Goal: Task Accomplishment & Management: Complete application form

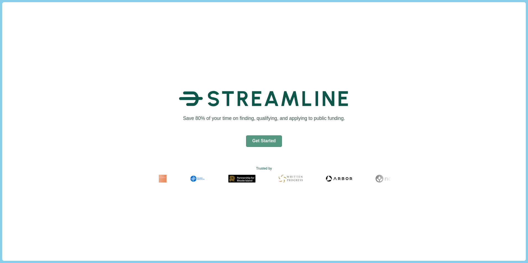
drag, startPoint x: 273, startPoint y: 138, endPoint x: 282, endPoint y: 136, distance: 9.2
click at [274, 138] on button "Get Started" at bounding box center [264, 141] width 36 height 12
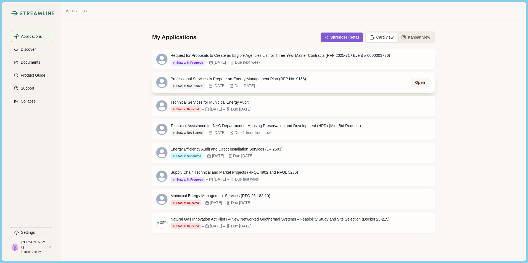
click at [255, 89] on div "Due [DATE]" at bounding box center [244, 86] width 20 height 6
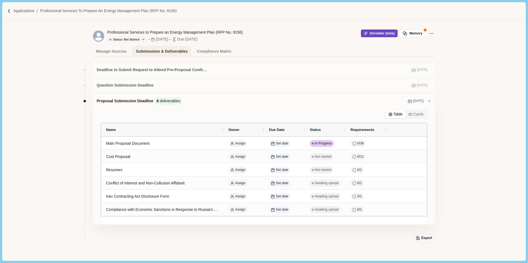
click at [371, 30] on button "Shredder (beta)" at bounding box center [379, 34] width 37 height 8
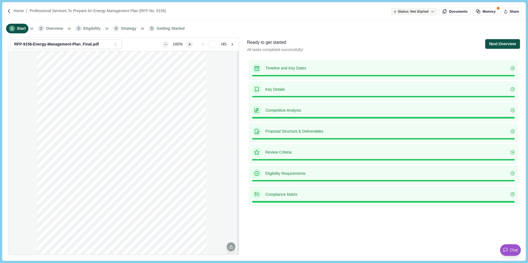
click at [507, 46] on button "Next: Overview" at bounding box center [502, 44] width 34 height 10
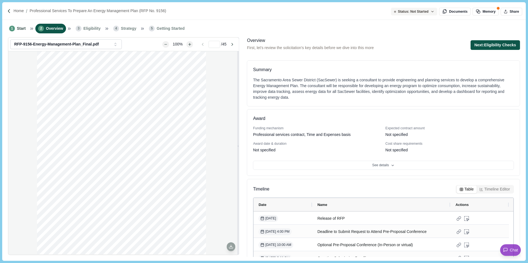
click at [491, 45] on button "Next: Eligibility Checks" at bounding box center [494, 45] width 49 height 10
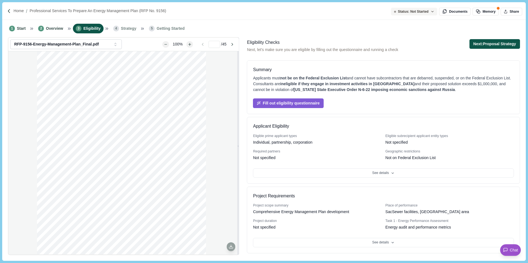
click at [483, 41] on button "Next: Proposal Strategy" at bounding box center [494, 44] width 50 height 10
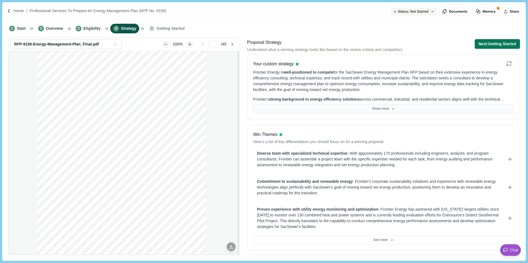
click at [379, 105] on button "Show more" at bounding box center [383, 108] width 260 height 9
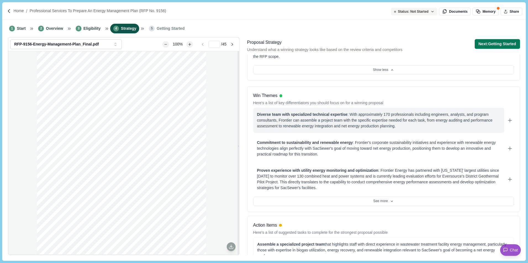
scroll to position [110, 0]
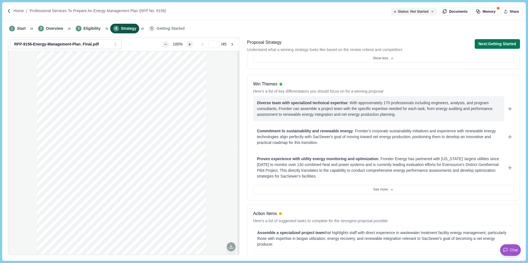
click at [397, 115] on div "Diverse team with specialized technical expertise : With approximately 170 prof…" at bounding box center [378, 108] width 243 height 17
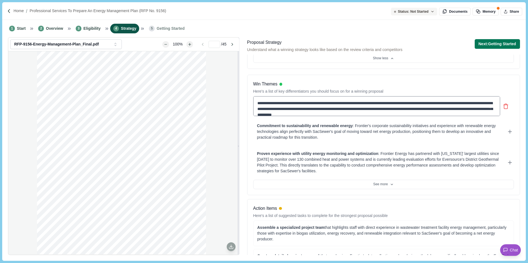
click at [397, 115] on textarea "**********" at bounding box center [376, 106] width 247 height 20
drag, startPoint x: 397, startPoint y: 115, endPoint x: 250, endPoint y: 97, distance: 147.9
click at [250, 97] on div "**********" at bounding box center [383, 135] width 273 height 121
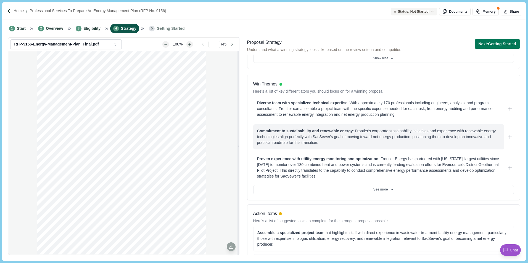
click at [499, 137] on div "Commitment to sustainability and renewable energy : Frontier's corporate sustai…" at bounding box center [378, 136] width 251 height 25
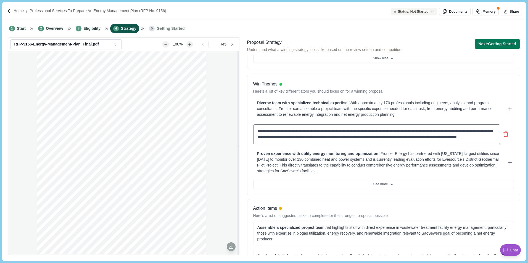
click at [487, 137] on textarea "**********" at bounding box center [376, 134] width 247 height 20
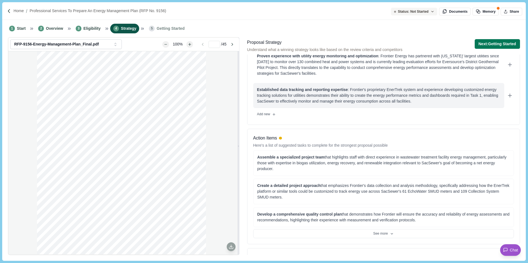
scroll to position [138, 0]
